Goal: Information Seeking & Learning: Check status

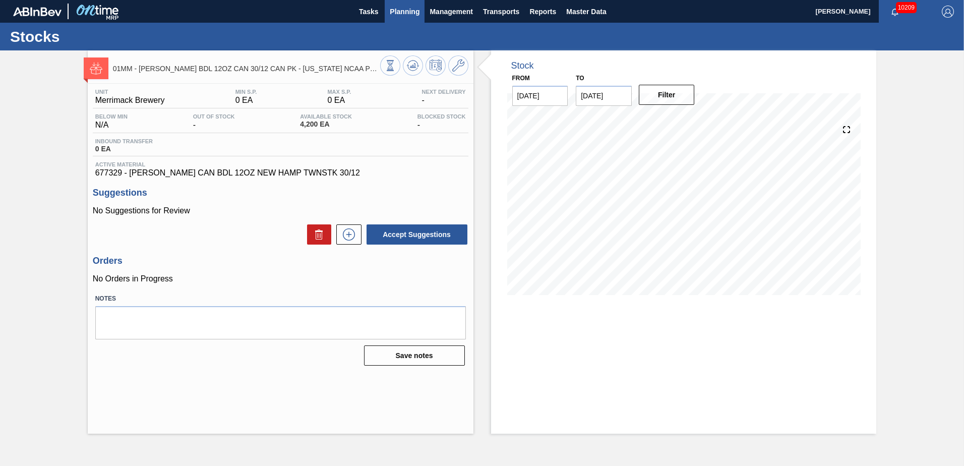
click at [399, 8] on span "Planning" at bounding box center [405, 12] width 30 height 12
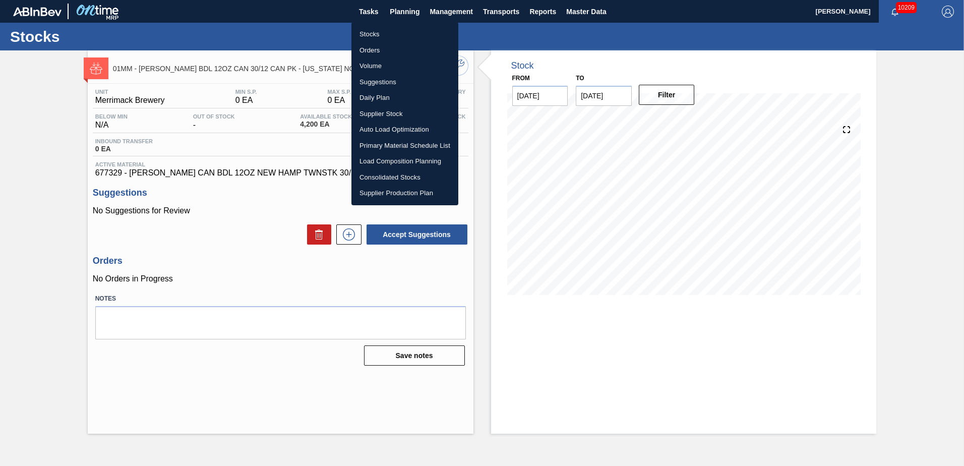
click at [370, 32] on li "Stocks" at bounding box center [404, 34] width 107 height 16
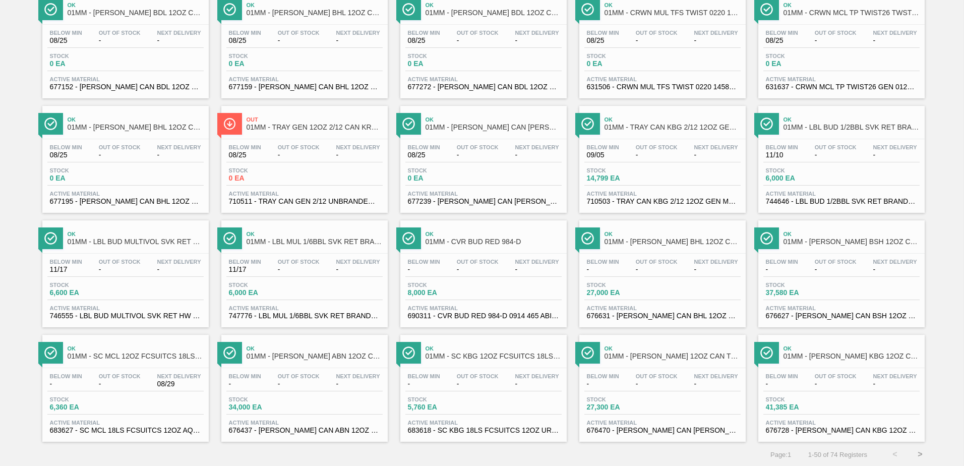
scroll to position [778, 0]
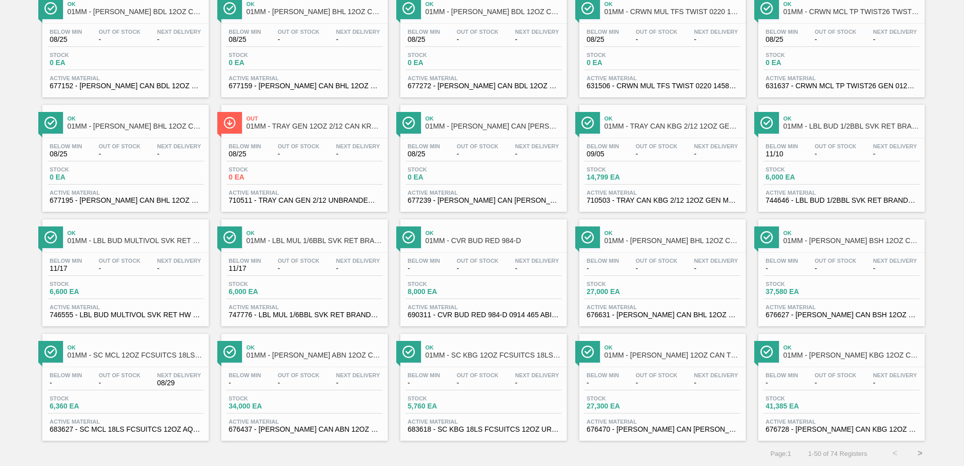
click at [919, 453] on button ">" at bounding box center [919, 452] width 25 height 25
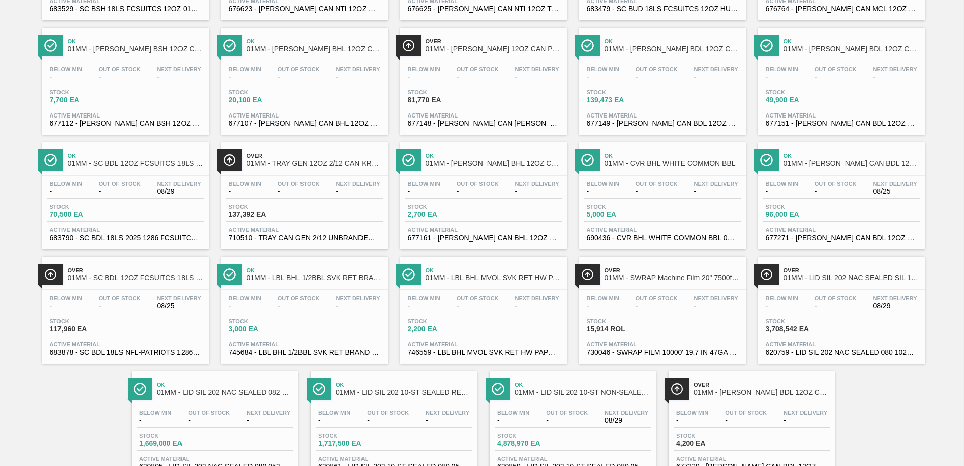
scroll to position [151, 0]
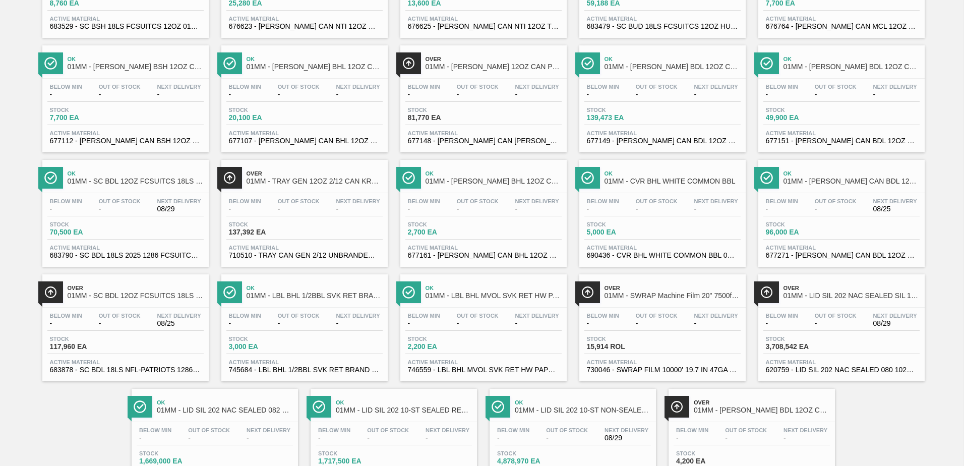
click at [316, 228] on div "Stock 137,392 EA" at bounding box center [304, 230] width 156 height 18
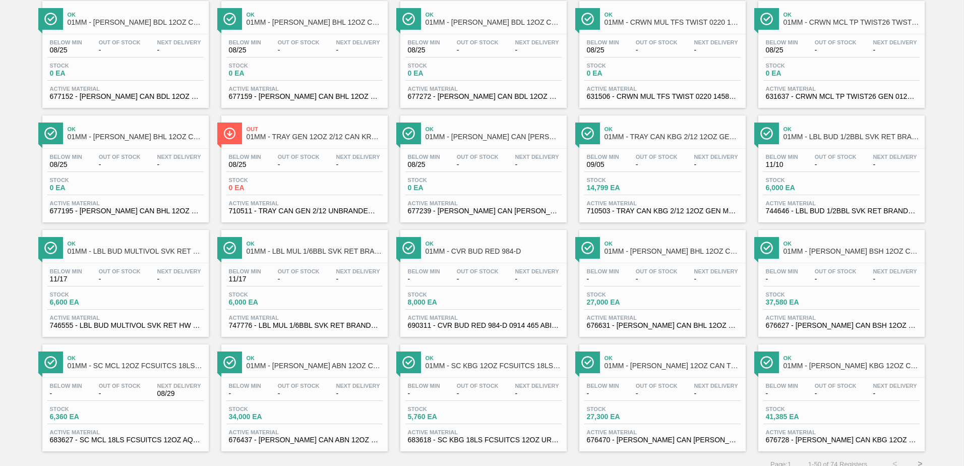
scroll to position [778, 0]
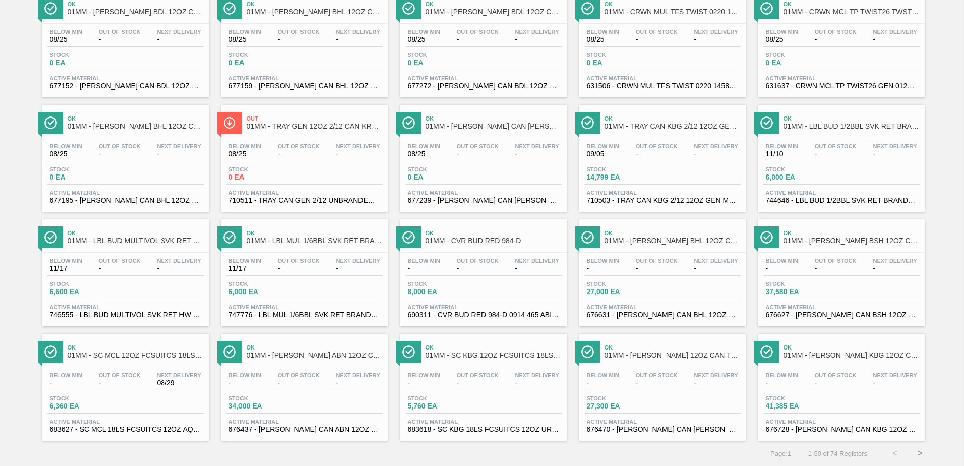
click at [913, 451] on button ">" at bounding box center [919, 452] width 25 height 25
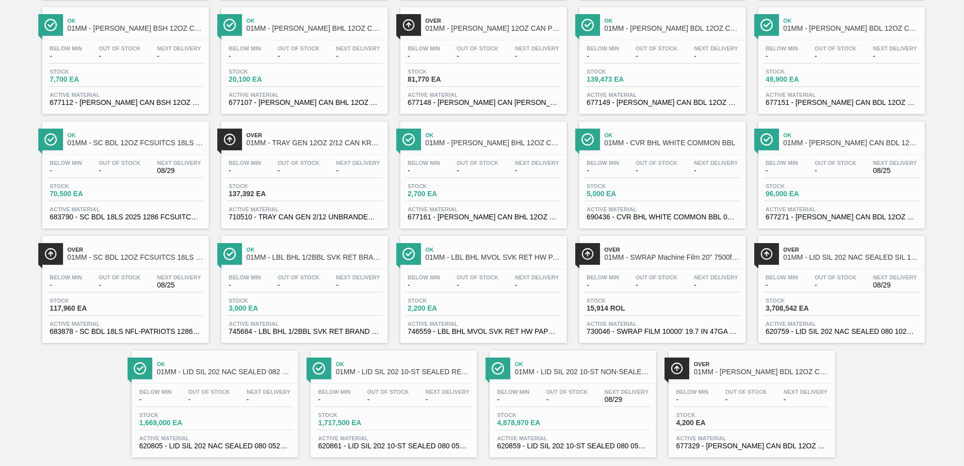
scroll to position [206, 0]
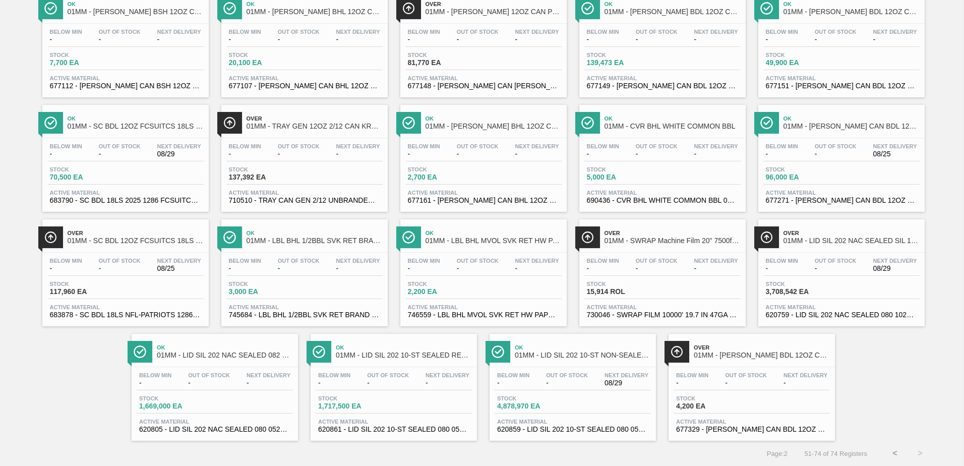
click at [822, 291] on span "3,708,542 EA" at bounding box center [800, 292] width 71 height 8
